Goal: Communication & Community: Share content

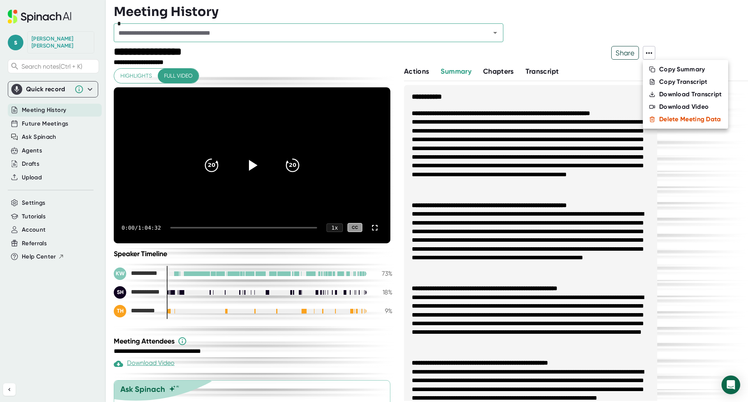
click at [616, 53] on div at bounding box center [374, 201] width 748 height 402
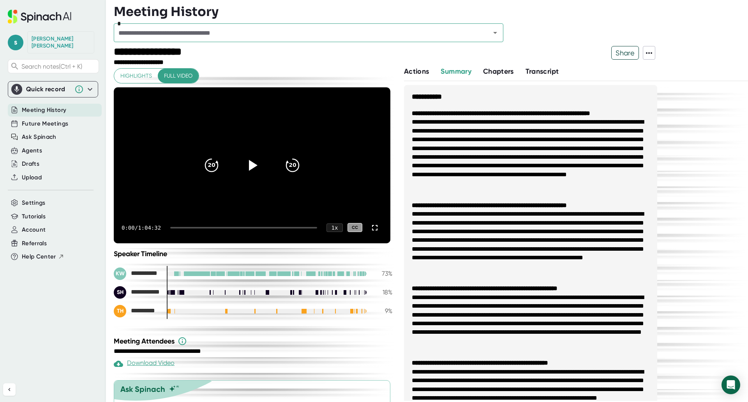
click at [622, 53] on span "Share" at bounding box center [625, 53] width 27 height 14
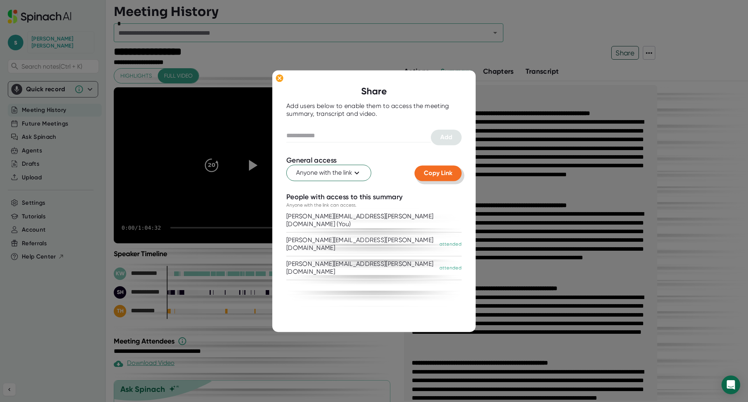
click at [436, 170] on span "Copy Link" at bounding box center [438, 172] width 28 height 7
click at [334, 128] on div at bounding box center [373, 124] width 175 height 12
click at [332, 136] on input "text" at bounding box center [358, 135] width 145 height 12
type input "**********"
click at [460, 137] on button "Add" at bounding box center [446, 137] width 31 height 16
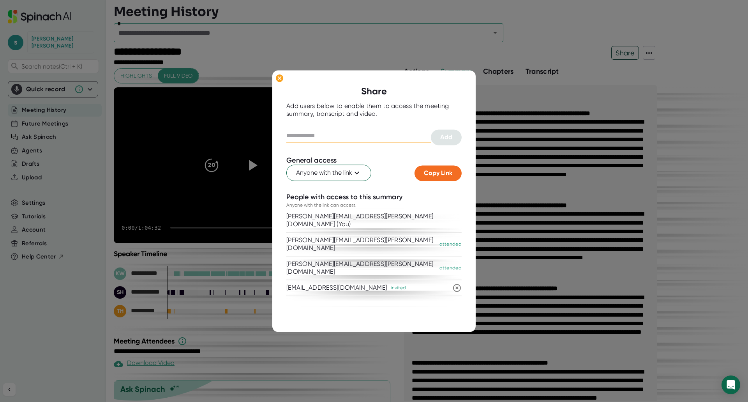
click at [337, 136] on input "text" at bounding box center [358, 135] width 145 height 12
type input "**********"
click at [451, 136] on span "Add" at bounding box center [446, 136] width 12 height 7
click at [446, 173] on span "Copy Link" at bounding box center [438, 172] width 28 height 7
click at [280, 76] on ellipse at bounding box center [279, 78] width 7 height 8
